Goal: Information Seeking & Learning: Learn about a topic

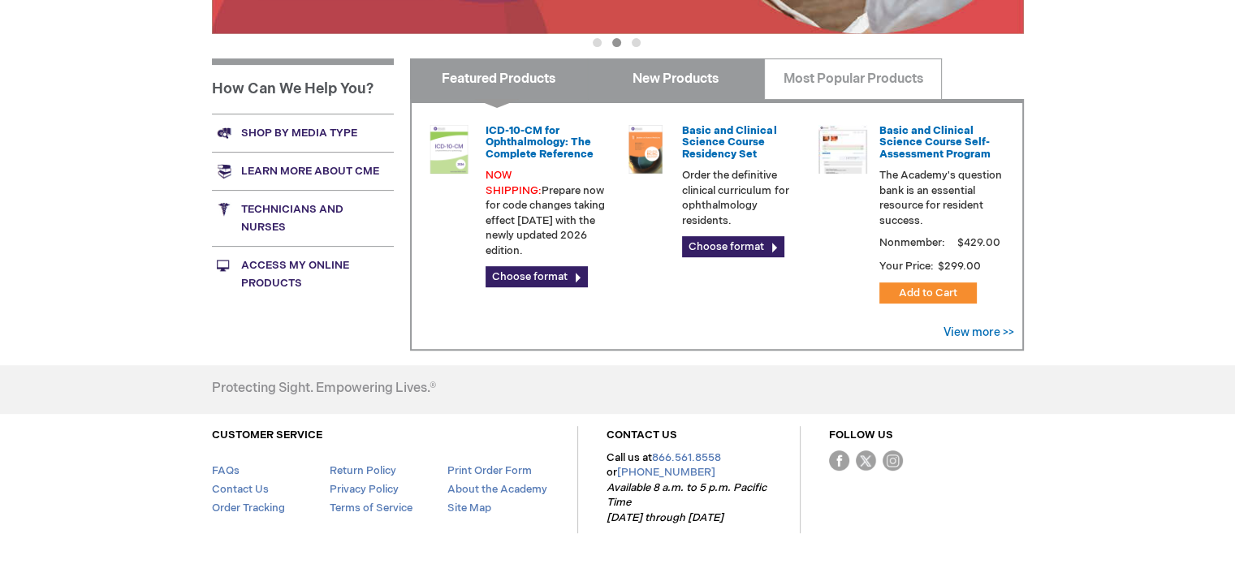
click at [678, 74] on link "New Products" at bounding box center [676, 78] width 178 height 41
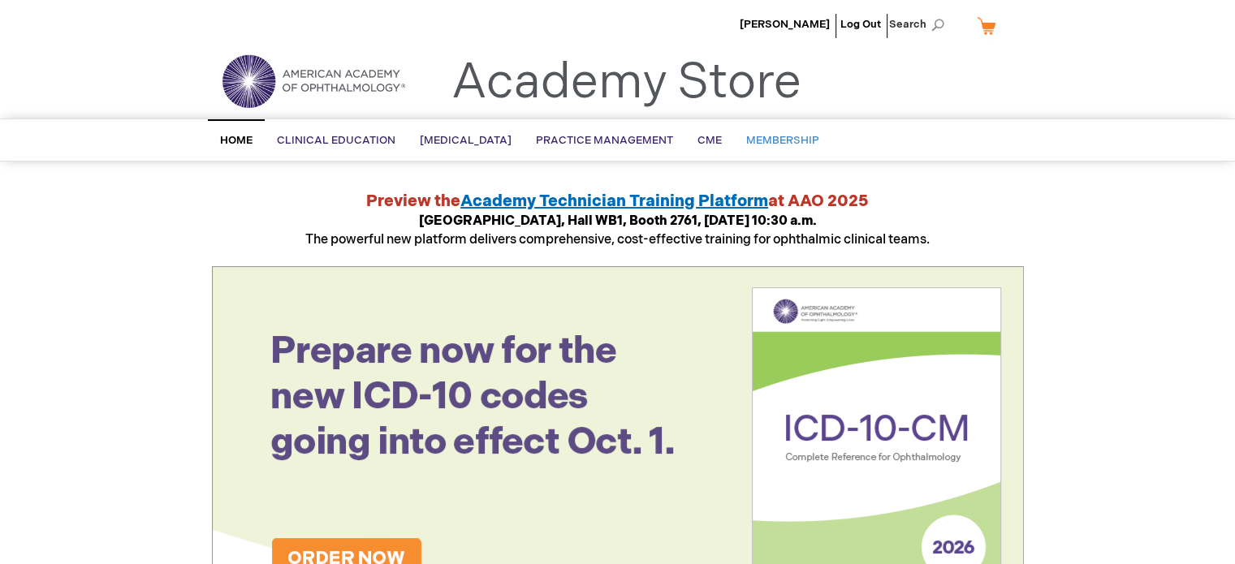
click at [778, 136] on span "Membership" at bounding box center [782, 140] width 73 height 13
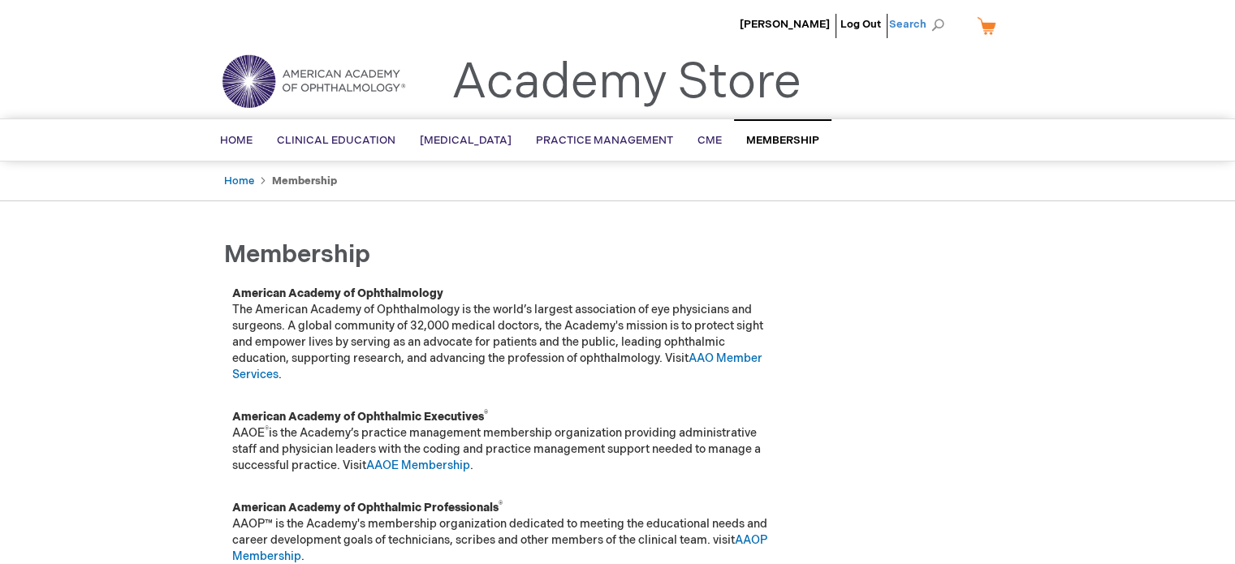
click at [930, 24] on span "Search" at bounding box center [920, 24] width 62 height 32
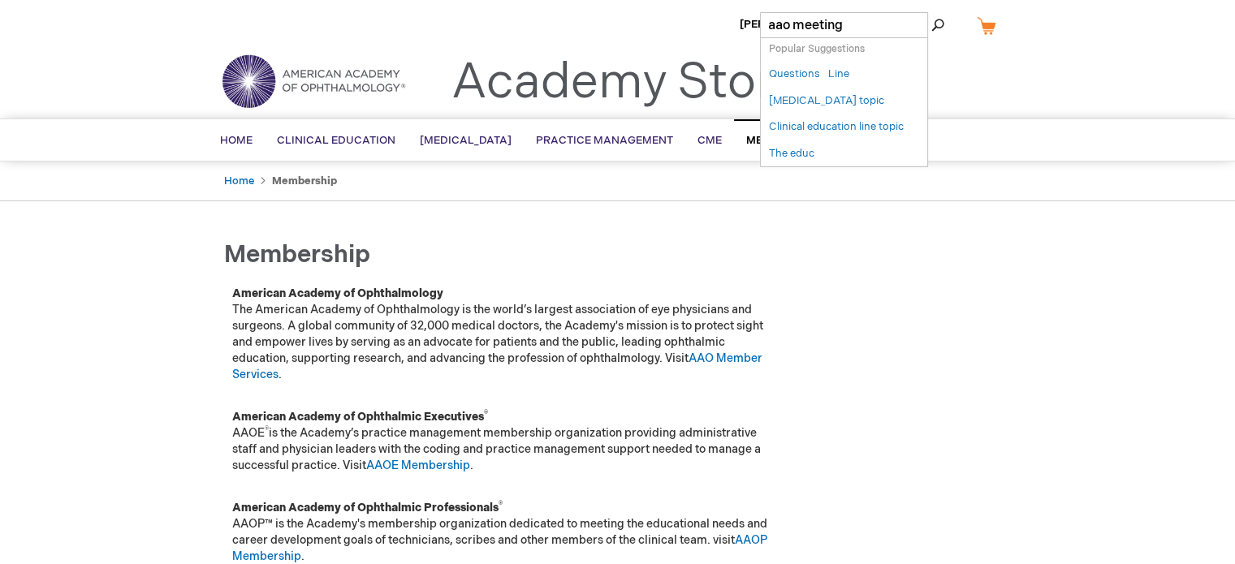
type input "aao meeting"
click at [931, 12] on button "Search" at bounding box center [937, 25] width 13 height 26
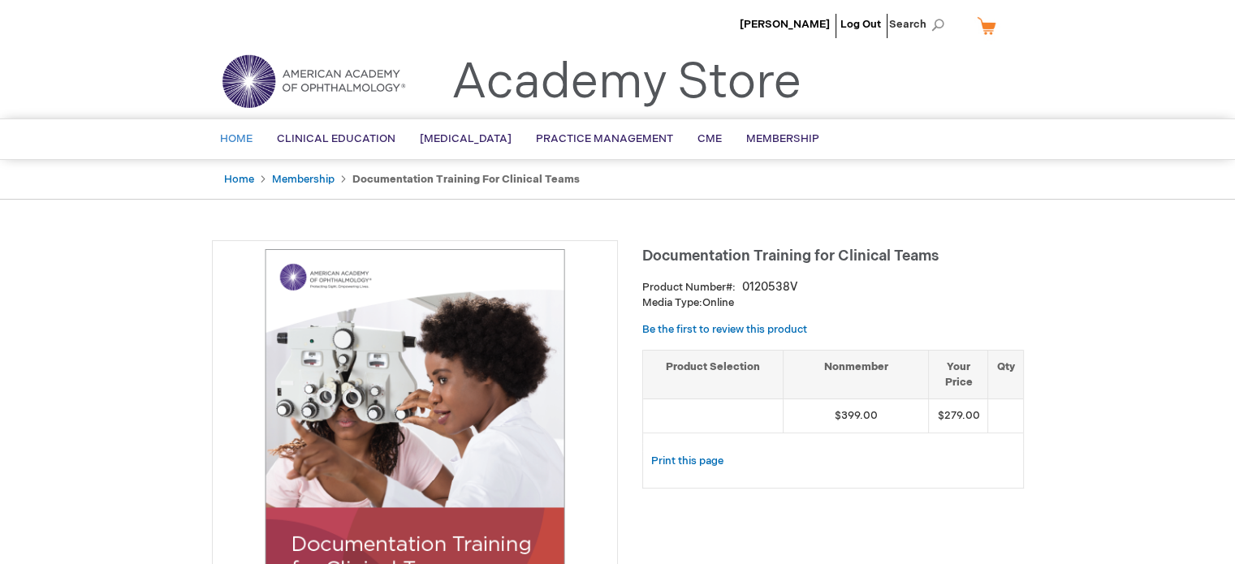
click at [239, 136] on span "Home" at bounding box center [236, 138] width 32 height 13
